Goal: Task Accomplishment & Management: Complete application form

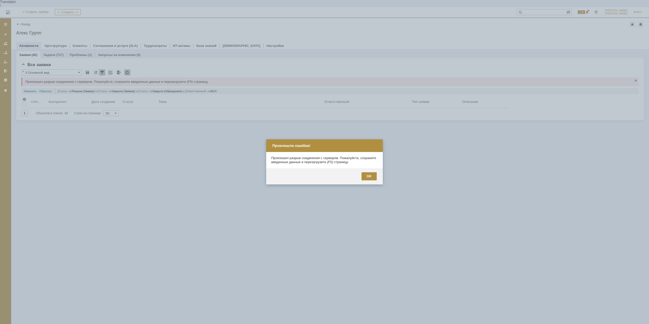
click at [368, 178] on div "OK" at bounding box center [369, 176] width 15 height 8
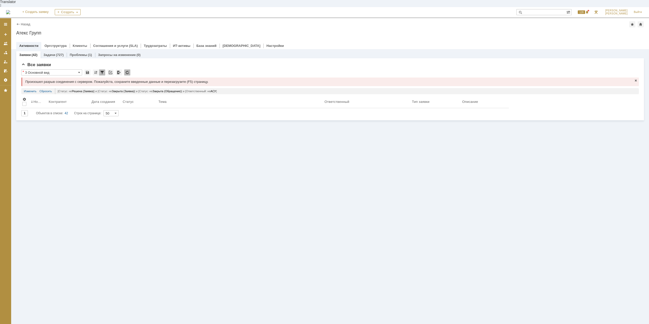
click at [27, 21] on div "Назад | Атекс Групп" at bounding box center [330, 24] width 628 height 6
click at [26, 22] on link "Назад" at bounding box center [25, 24] width 9 height 4
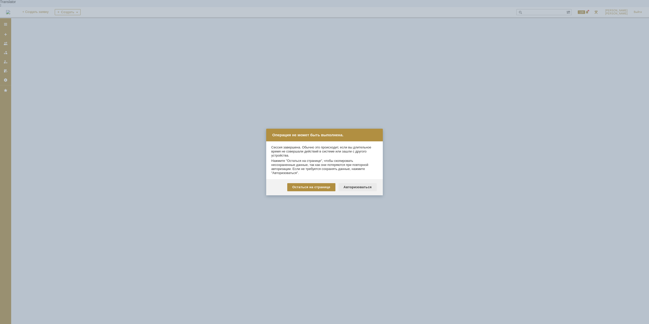
click at [359, 187] on div "Авторизоваться" at bounding box center [358, 187] width 38 height 8
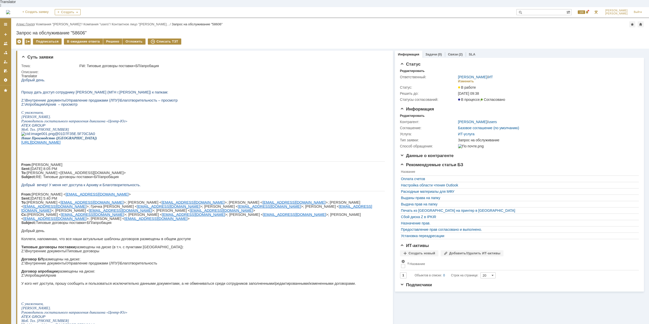
click at [23, 22] on link "Атекс Групп" at bounding box center [25, 24] width 18 height 4
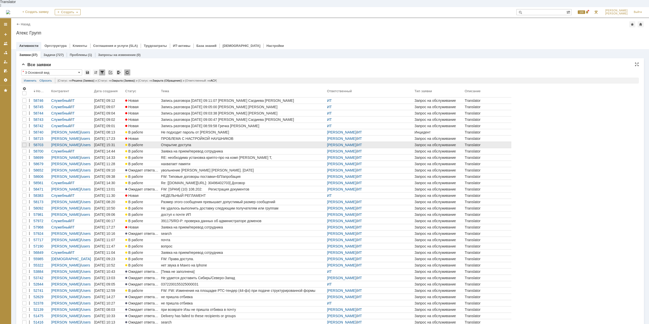
click at [181, 143] on div "Открытие доступа" at bounding box center [243, 145] width 164 height 4
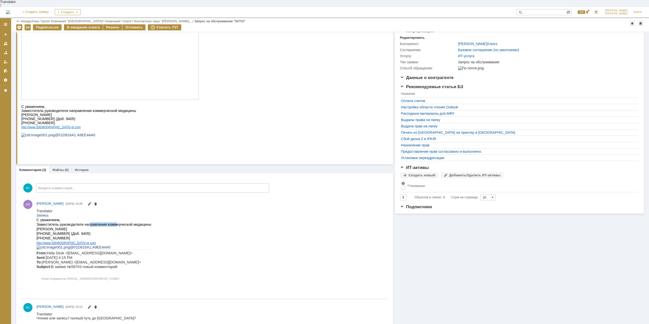
click at [107, 221] on span "С уважением, Заместитель руководителя направления коммерческой медицины [PERSON…" at bounding box center [94, 224] width 115 height 13
click at [107, 222] on span "С уважением, Заместитель руководителя направления коммерческой медицины [PERSON…" at bounding box center [94, 224] width 115 height 13
click at [89, 221] on span "С уважением, Заместитель руководителя направления коммерческой медицины [PERSON…" at bounding box center [94, 224] width 115 height 13
click at [90, 221] on span "С уважением, Заместитель руководителя направления коммерческой медицины [PERSON…" at bounding box center [94, 224] width 115 height 13
drag, startPoint x: 52, startPoint y: 219, endPoint x: 59, endPoint y: 221, distance: 7.1
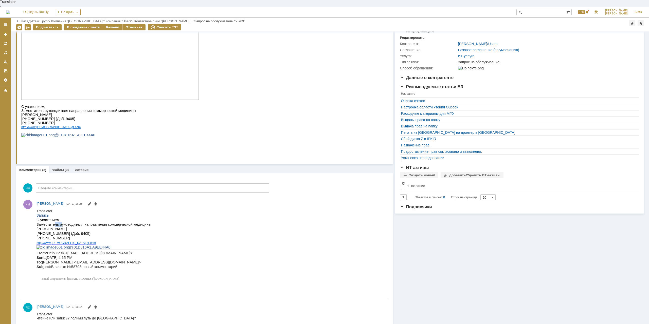
click at [58, 220] on span "С уважением, Заместитель руководителя направления коммерческой медицины [PERSON…" at bounding box center [94, 224] width 115 height 13
drag, startPoint x: 87, startPoint y: 224, endPoint x: 203, endPoint y: 233, distance: 116.2
click at [87, 224] on p "С уважением, Заместитель руководителя направления коммерческой медицины [PERSON…" at bounding box center [94, 225] width 115 height 14
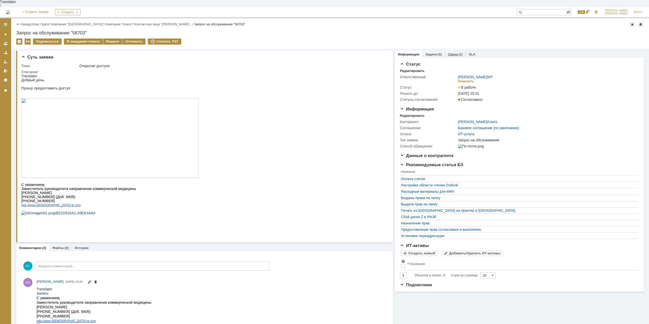
click at [453, 51] on div "Связи (1)" at bounding box center [455, 54] width 21 height 7
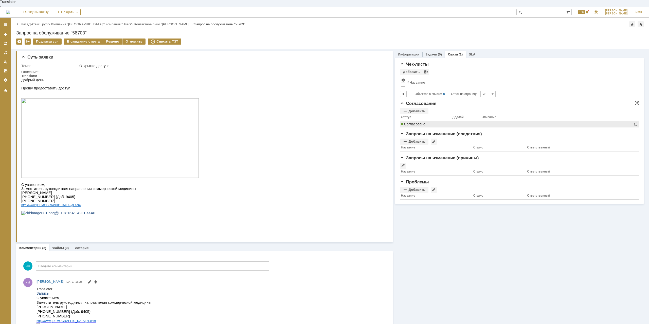
click at [422, 122] on span "Согласовано" at bounding box center [413, 124] width 24 height 4
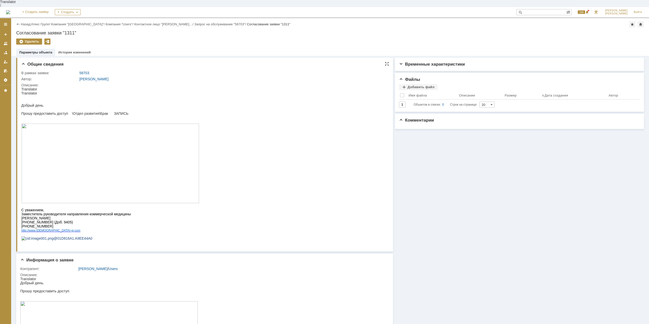
click at [244, 130] on html "Translator Translator Добрый день. Прошу предоставить доступ \Отдел развития\Бр…" at bounding box center [203, 165] width 364 height 157
click at [344, 93] on html "Translator Translator Добрый день. Прошу предоставить доступ \Отдел развития\Бр…" at bounding box center [203, 165] width 364 height 157
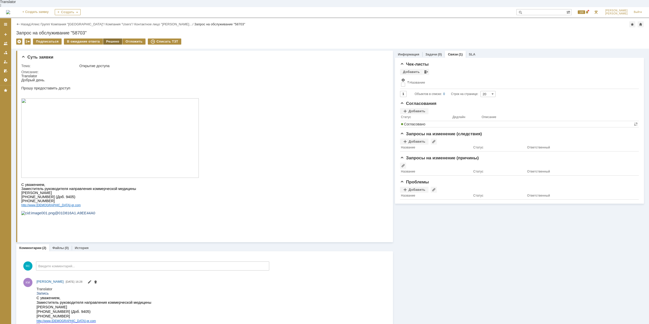
click at [118, 39] on div "Решено" at bounding box center [112, 42] width 19 height 6
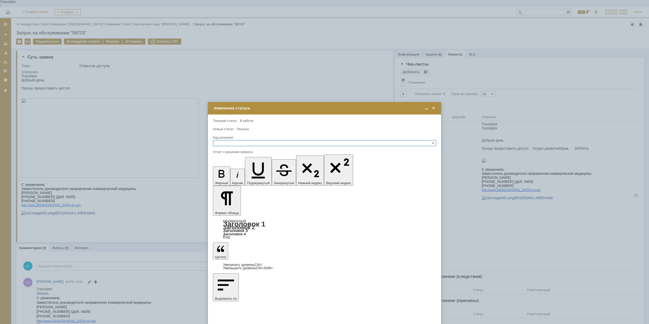
click at [245, 138] on div "Код решения" at bounding box center [324, 137] width 222 height 3
click at [242, 141] on input "text" at bounding box center [324, 143] width 223 height 6
click at [224, 168] on span "Решено" at bounding box center [324, 168] width 219 height 4
type input "Решено"
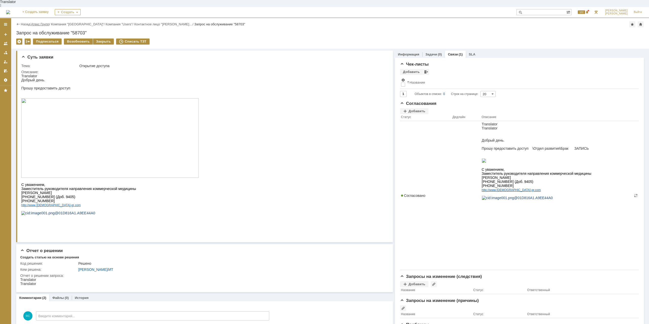
click at [42, 22] on link "Атекс Групп" at bounding box center [40, 24] width 18 height 4
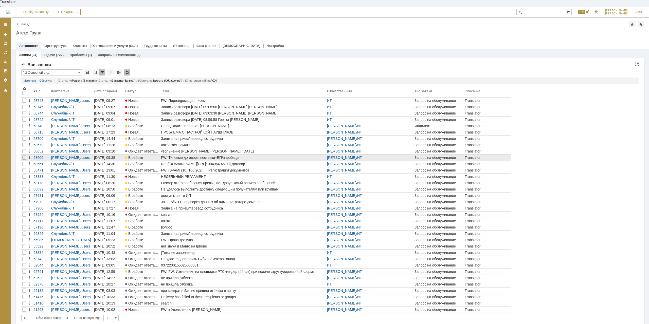
click at [213, 156] on div "FW: Типовые договоры поставки+БП/апробация" at bounding box center [243, 158] width 164 height 4
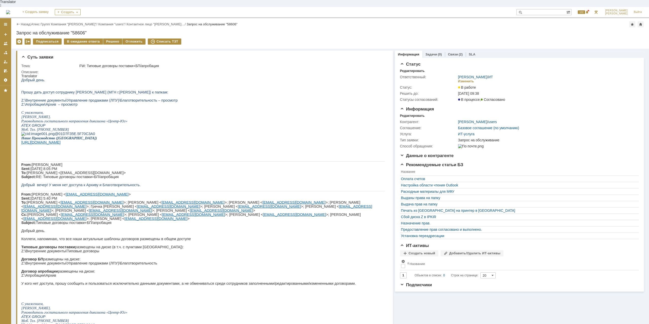
click at [42, 21] on div "Назад | Атекс Групп / Компания "[PERSON_NAME]" / Компания "users" / Контактное …" at bounding box center [330, 24] width 628 height 6
click at [43, 22] on link "Атекс Групп" at bounding box center [40, 24] width 18 height 4
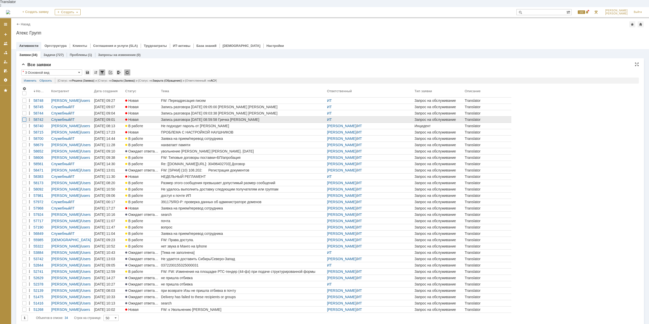
click at [26, 118] on div at bounding box center [24, 120] width 4 height 4
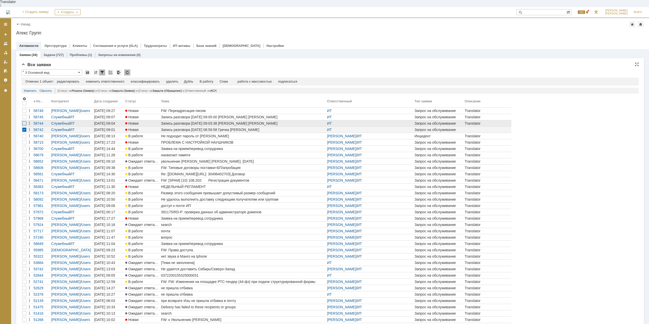
click at [25, 121] on div at bounding box center [24, 123] width 4 height 4
click at [25, 115] on div at bounding box center [24, 117] width 4 height 4
click at [221, 80] on td "Спам" at bounding box center [213, 82] width 15 height 5
click at [218, 80] on div "Спам" at bounding box center [213, 82] width 8 height 4
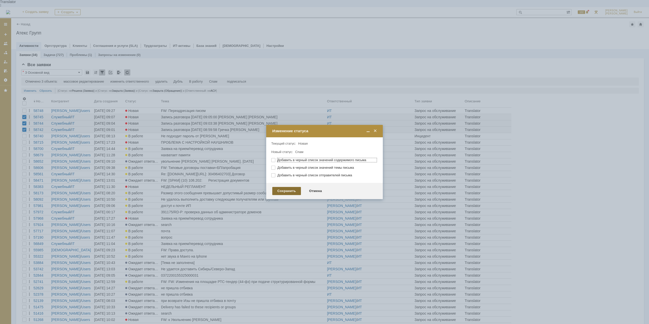
click at [286, 190] on div "Сохранить" at bounding box center [286, 191] width 29 height 8
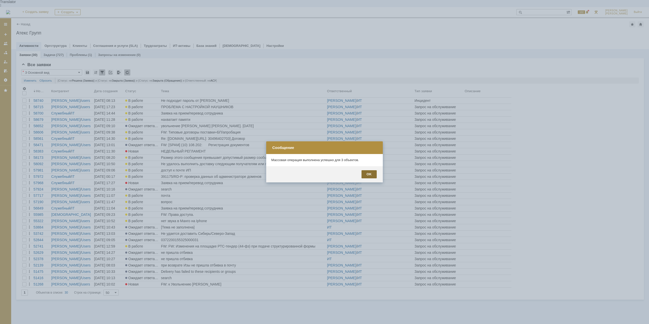
click at [373, 175] on div "OK" at bounding box center [369, 174] width 15 height 8
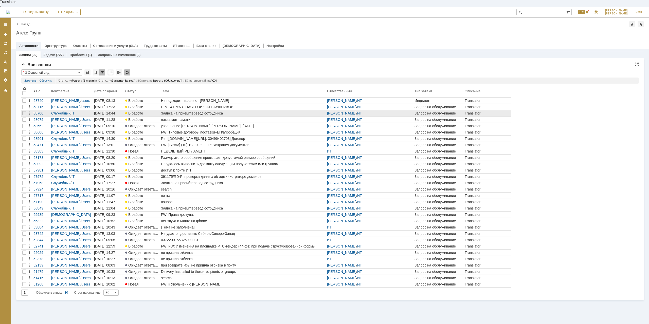
click at [197, 111] on div "Заявка на прием/перевод сотрудника" at bounding box center [243, 113] width 164 height 4
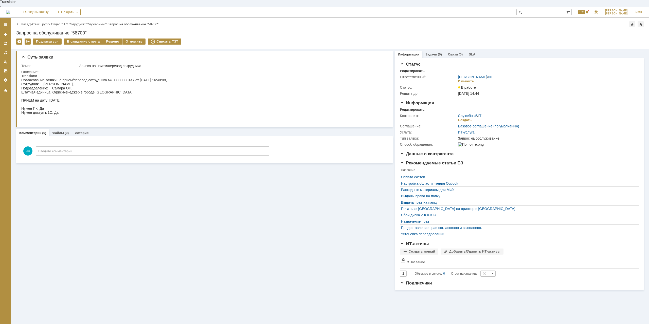
drag, startPoint x: 70, startPoint y: 95, endPoint x: 94, endPoint y: 96, distance: 23.9
click at [94, 96] on div "Согласование заявки на прием/перевод сотрудника № 00000000147 от [DATE] 16:40:0…" at bounding box center [94, 100] width 146 height 45
drag, startPoint x: 63, startPoint y: 83, endPoint x: 86, endPoint y: 84, distance: 22.8
click at [86, 84] on div "Согласование заявки на прием/перевод сотрудника № 00000000147 от [DATE] 16:40:0…" at bounding box center [94, 100] width 146 height 45
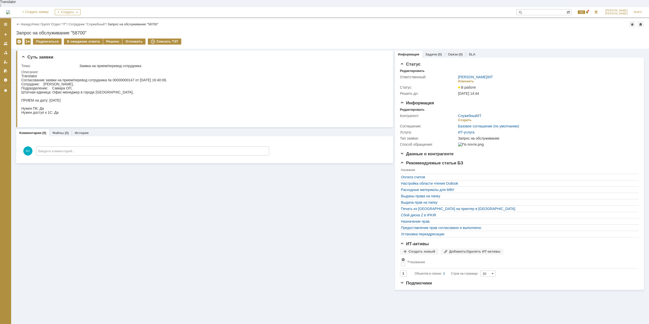
click at [86, 84] on div "Согласование заявки на прием/перевод сотрудника № 00000000147 от [DATE] 16:40:0…" at bounding box center [94, 100] width 146 height 45
drag, startPoint x: 75, startPoint y: 89, endPoint x: 81, endPoint y: 89, distance: 6.1
click at [81, 89] on div "Согласование заявки на прием/перевод сотрудника № 00000000147 от [DATE] 16:40:0…" at bounding box center [94, 100] width 146 height 45
drag, startPoint x: 62, startPoint y: 114, endPoint x: 74, endPoint y: 113, distance: 11.7
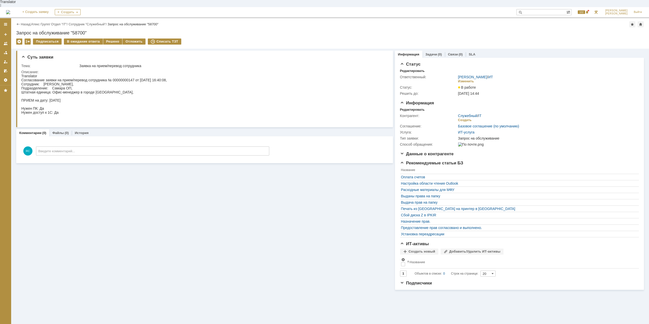
click at [62, 114] on div "Согласование заявки на прием/перевод сотрудника № 00000000147 от [DATE] 16:40:0…" at bounding box center [94, 100] width 146 height 45
click at [262, 206] on div "Суть заявки Тема: Заявка на прием/перевод сотрудника Описание: Комментарии (0) …" at bounding box center [204, 169] width 377 height 241
drag, startPoint x: 171, startPoint y: 141, endPoint x: 162, endPoint y: 75, distance: 66.5
click at [162, 78] on div "Согласование заявки на прием/перевод сотрудника № 00000000147 от [DATE] 16:40:0…" at bounding box center [94, 100] width 146 height 45
click at [467, 79] on div "Изменить" at bounding box center [466, 81] width 16 height 4
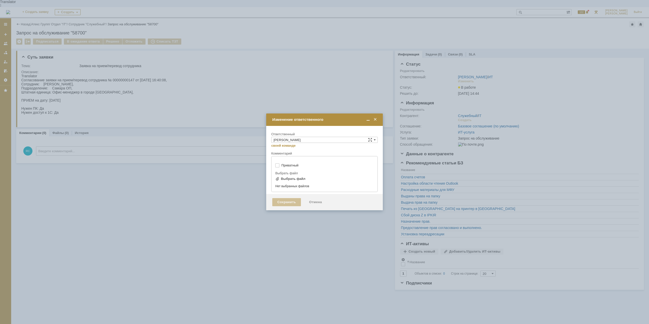
type input "[не указано]"
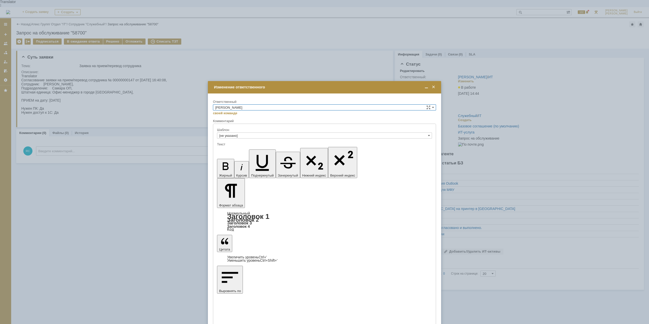
click at [242, 108] on input "[PERSON_NAME]" at bounding box center [324, 107] width 223 height 6
click at [241, 124] on div "[PERSON_NAME]" at bounding box center [324, 127] width 223 height 6
type input "[PERSON_NAME]"
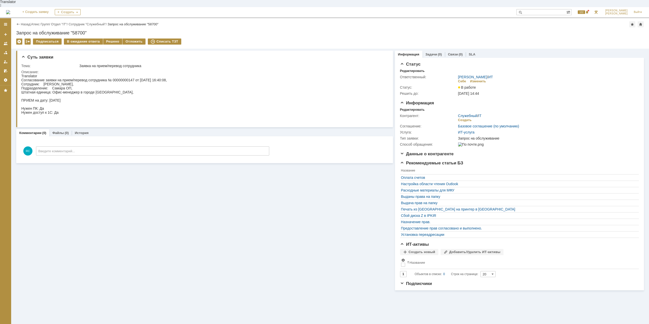
click at [160, 157] on div "Суть заявки Тема: Заявка на прием/перевод сотрудника Описание: Комментарии (0) …" at bounding box center [204, 170] width 377 height 242
drag, startPoint x: 68, startPoint y: 91, endPoint x: 91, endPoint y: 99, distance: 24.0
click at [91, 99] on div "Согласование заявки на прием/перевод сотрудника № 00000000147 от [DATE] 16:40:0…" at bounding box center [94, 100] width 146 height 45
drag, startPoint x: 91, startPoint y: 99, endPoint x: 93, endPoint y: 96, distance: 3.2
click at [91, 99] on div "Согласование заявки на прием/перевод сотрудника № 00000000147 от [DATE] 16:40:0…" at bounding box center [94, 100] width 146 height 45
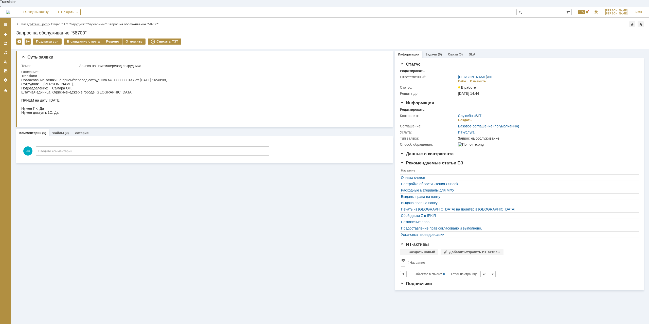
click at [43, 22] on link "Атекс Групп" at bounding box center [40, 24] width 18 height 4
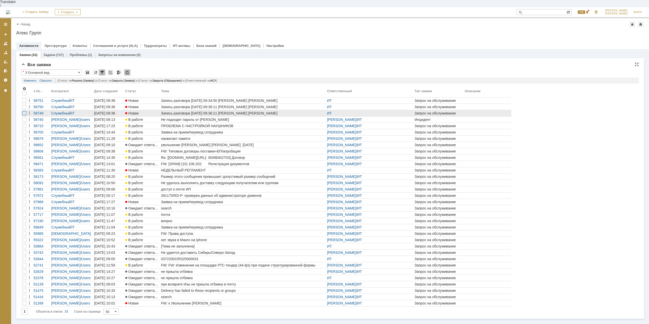
click at [25, 111] on div at bounding box center [24, 113] width 4 height 4
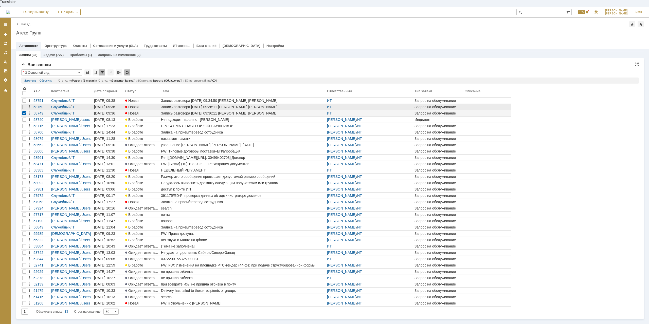
click at [23, 104] on div at bounding box center [24, 107] width 6 height 6
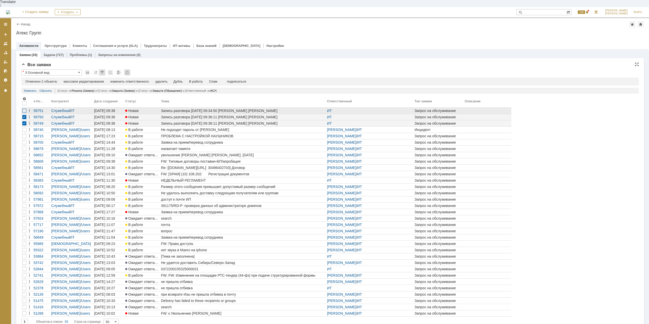
click at [25, 109] on div at bounding box center [24, 111] width 4 height 4
click at [217, 80] on div "Спам" at bounding box center [213, 82] width 8 height 4
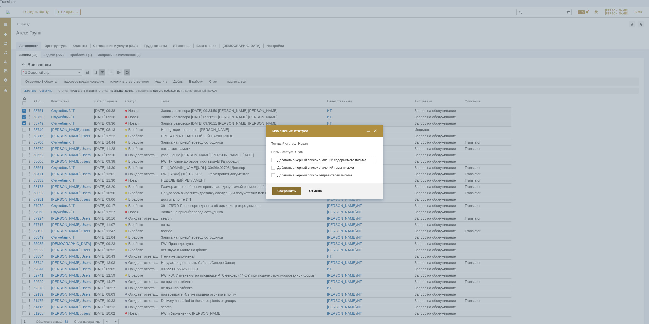
click at [289, 191] on div "Сохранить" at bounding box center [286, 191] width 29 height 8
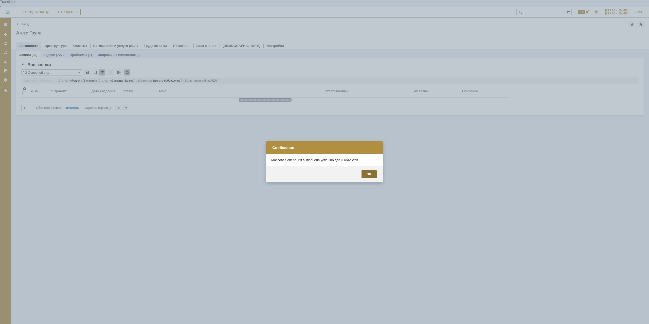
click at [365, 176] on div "OK" at bounding box center [369, 174] width 15 height 8
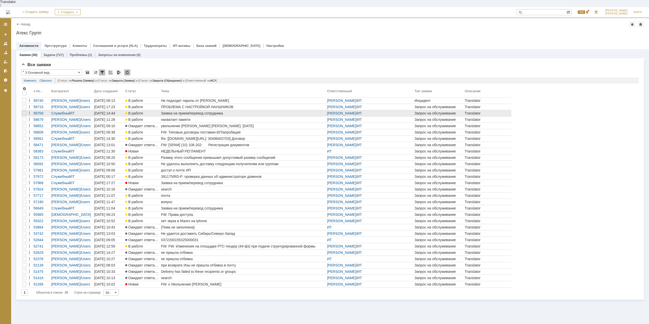
click at [193, 111] on div "Заявка на прием/перевод сотрудника" at bounding box center [243, 113] width 164 height 4
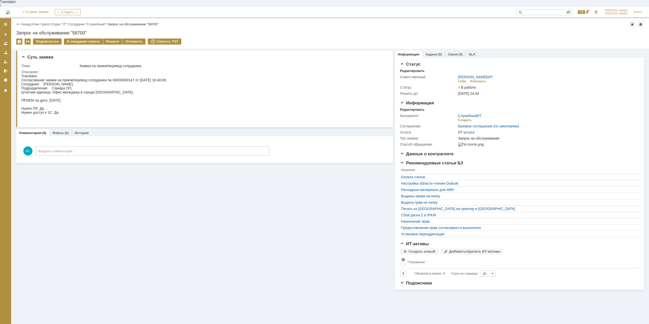
click at [80, 99] on div "Согласование заявки на прием/перевод сотрудника № 00000000147 от [DATE] 16:40:0…" at bounding box center [94, 100] width 146 height 45
drag, startPoint x: 62, startPoint y: 77, endPoint x: 93, endPoint y: 82, distance: 31.4
click at [92, 82] on div "Согласование заявки на прием/перевод сотрудника № 00000000147 от [DATE] 16:40:0…" at bounding box center [94, 100] width 146 height 45
click at [95, 81] on div "Согласование заявки на прием/перевод сотрудника № 00000000147 от [DATE] 16:40:0…" at bounding box center [94, 100] width 146 height 45
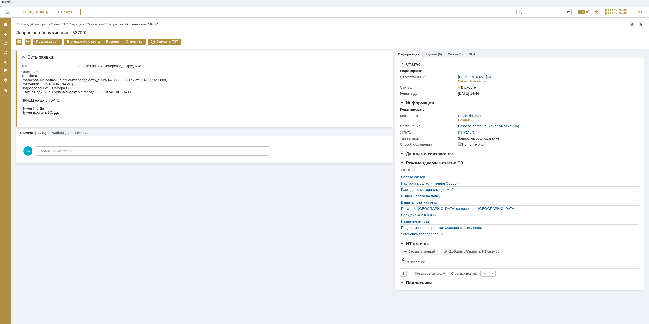
drag, startPoint x: 54, startPoint y: 85, endPoint x: 78, endPoint y: 84, distance: 24.4
click at [78, 84] on div "Согласование заявки на прием/перевод сотрудника № 00000000147 от [DATE] 16:40:0…" at bounding box center [94, 100] width 146 height 45
click at [79, 85] on div "Согласование заявки на прием/перевод сотрудника № 00000000147 от [DATE] 16:40:0…" at bounding box center [94, 100] width 146 height 45
drag, startPoint x: 78, startPoint y: 91, endPoint x: 99, endPoint y: 88, distance: 21.4
click at [99, 88] on div "Согласование заявки на прием/перевод сотрудника № 00000000147 от [DATE] 16:40:0…" at bounding box center [94, 100] width 146 height 45
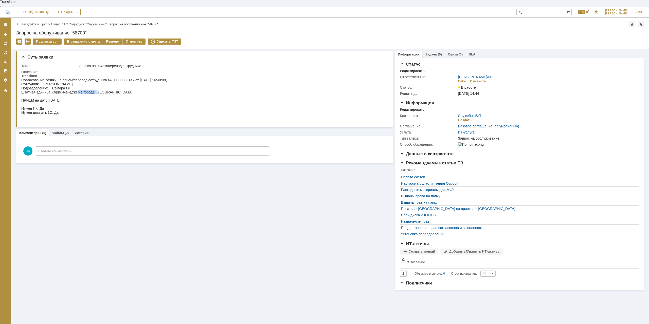
click at [99, 88] on div "Согласование заявки на прием/перевод сотрудника № 00000000147 от [DATE] 16:40:0…" at bounding box center [94, 100] width 146 height 45
click at [69, 97] on div "Согласование заявки на прием/перевод сотрудника № 00000000147 от [DATE] 16:40:0…" at bounding box center [94, 100] width 146 height 45
drag, startPoint x: 69, startPoint y: 97, endPoint x: 89, endPoint y: 98, distance: 20.0
click at [69, 97] on div "Согласование заявки на прием/перевод сотрудника № 00000000147 от [DATE] 16:40:0…" at bounding box center [94, 100] width 146 height 45
drag, startPoint x: 39, startPoint y: 106, endPoint x: 52, endPoint y: 106, distance: 13.4
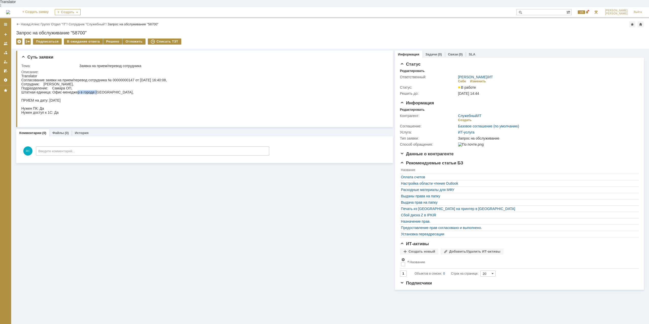
click at [52, 106] on div "Согласование заявки на прием/перевод сотрудника № 00000000147 от [DATE] 16:40:0…" at bounding box center [94, 100] width 146 height 45
drag, startPoint x: 65, startPoint y: 109, endPoint x: 80, endPoint y: 109, distance: 14.7
click at [80, 109] on div "Согласование заявки на прием/перевод сотрудника № 00000000147 от [DATE] 16:40:0…" at bounding box center [94, 100] width 146 height 45
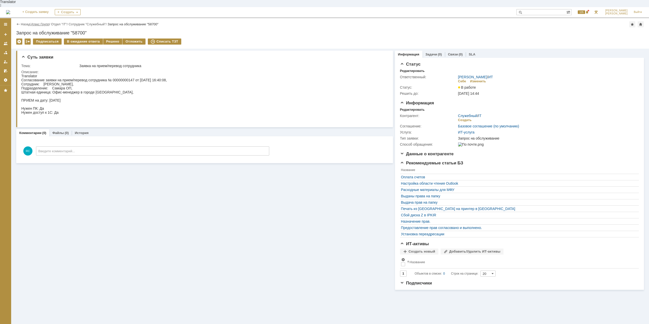
click at [40, 22] on link "Атекс Групп" at bounding box center [40, 24] width 18 height 4
